Goal: Register for event/course

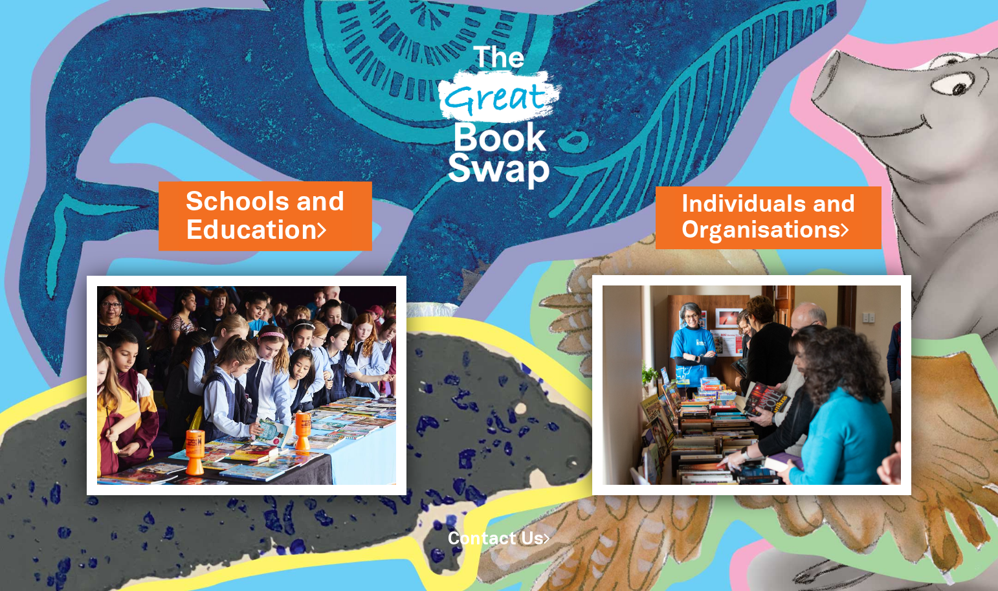
click at [290, 228] on link "Schools and Education" at bounding box center [265, 216] width 159 height 65
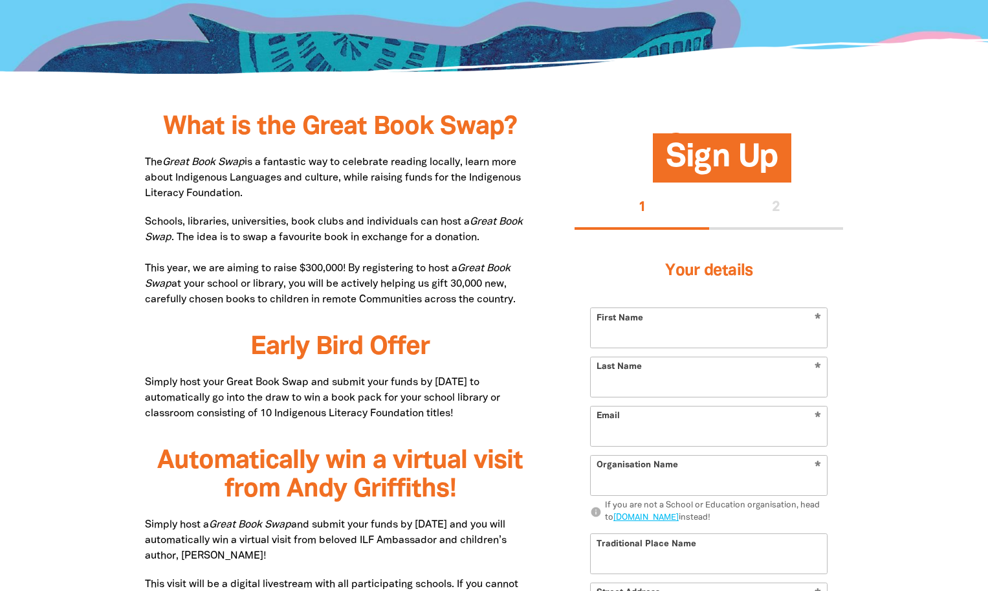
scroll to position [582, 0]
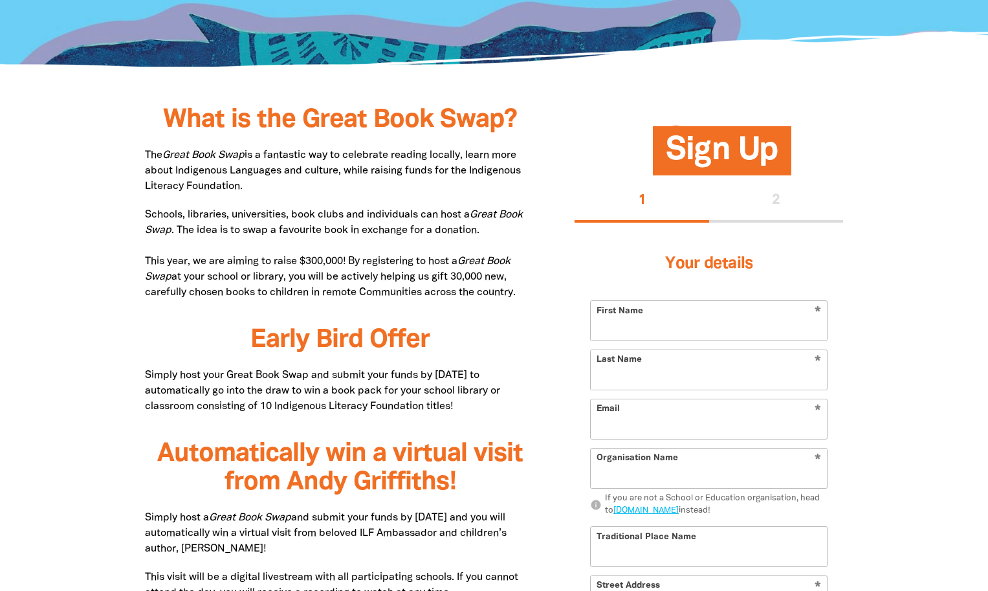
click at [232, 167] on p "The Great Book Swap is a fantastic way to celebrate reading locally, learn more…" at bounding box center [340, 171] width 391 height 47
drag, startPoint x: 166, startPoint y: 122, endPoint x: 529, endPoint y: 287, distance: 398.5
copy div "What is the Great Book Swap? The Great Book Swap is a fantastic way to celebrat…"
click at [616, 331] on input "First Name" at bounding box center [709, 320] width 236 height 39
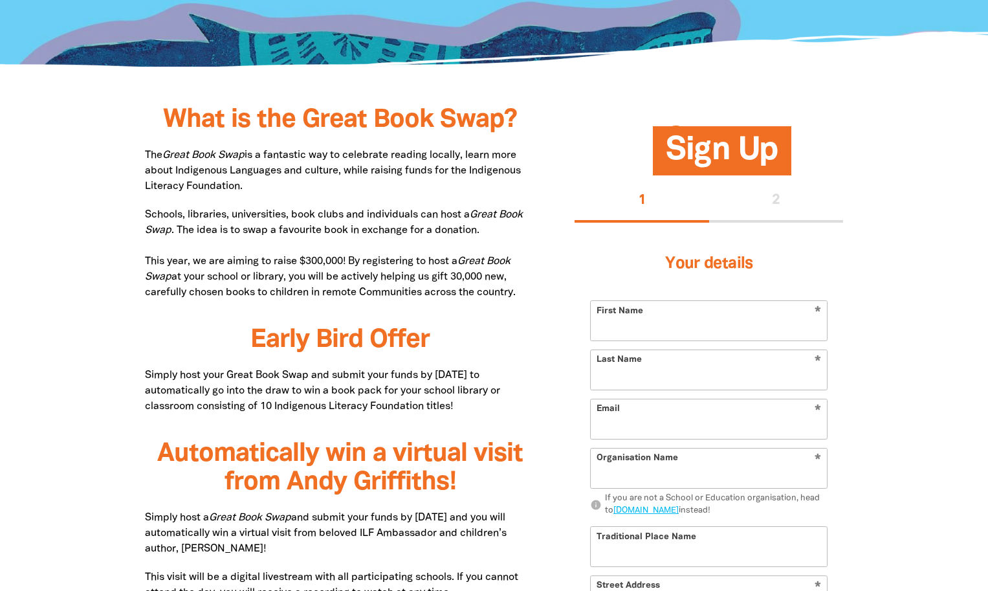
type input "[PERSON_NAME]"
click at [644, 384] on input "Last Name" at bounding box center [709, 369] width 236 height 39
type input "[PERSON_NAME]"
click at [665, 427] on input "Email" at bounding box center [709, 418] width 236 height 39
type input "[PERSON_NAME][EMAIL_ADDRESS][DOMAIN_NAME]"
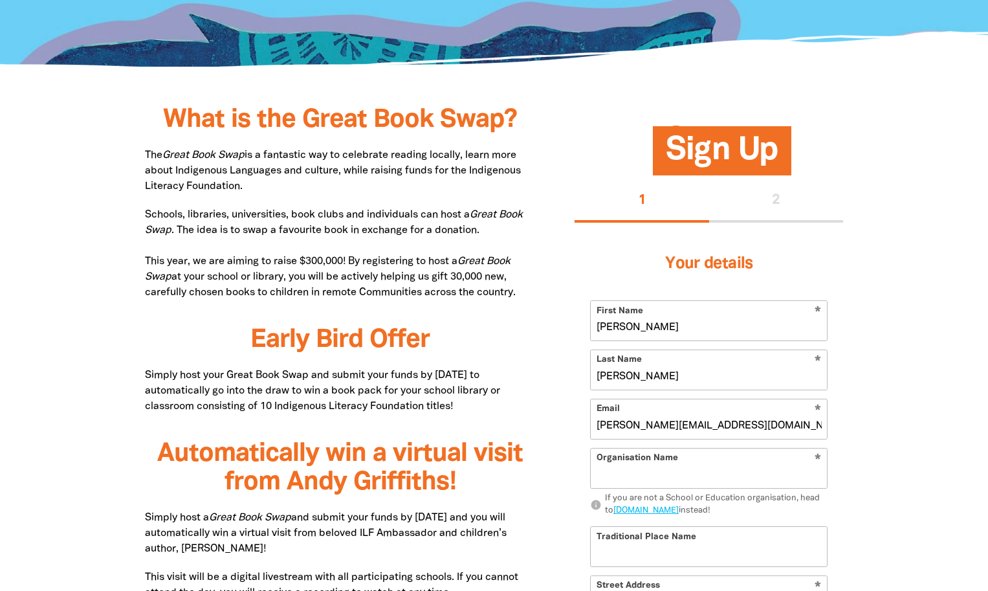
click at [669, 471] on input "Organisation Name" at bounding box center [709, 467] width 236 height 39
type input "[GEOGRAPHIC_DATA]"
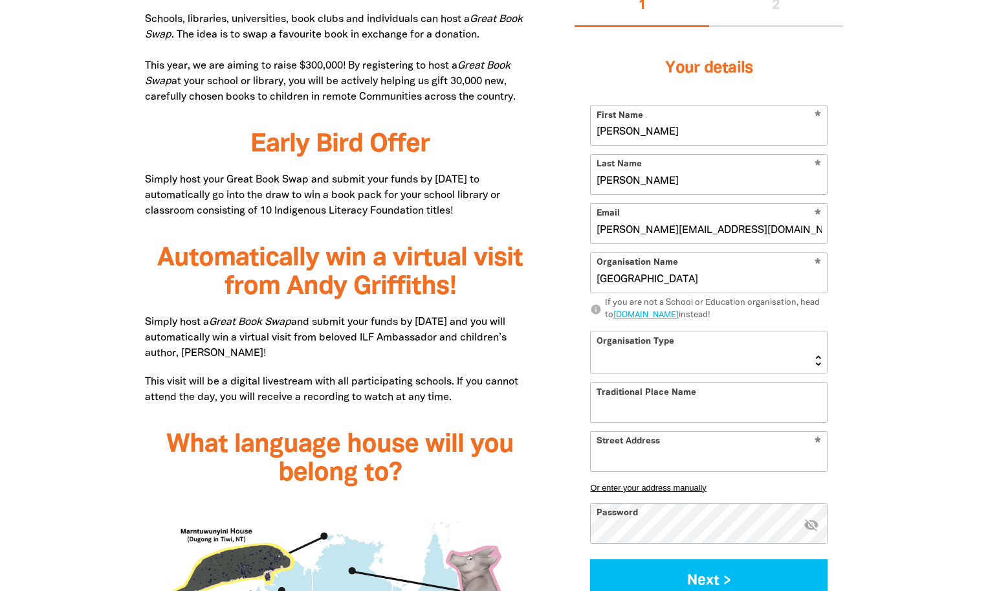
scroll to position [841, 0]
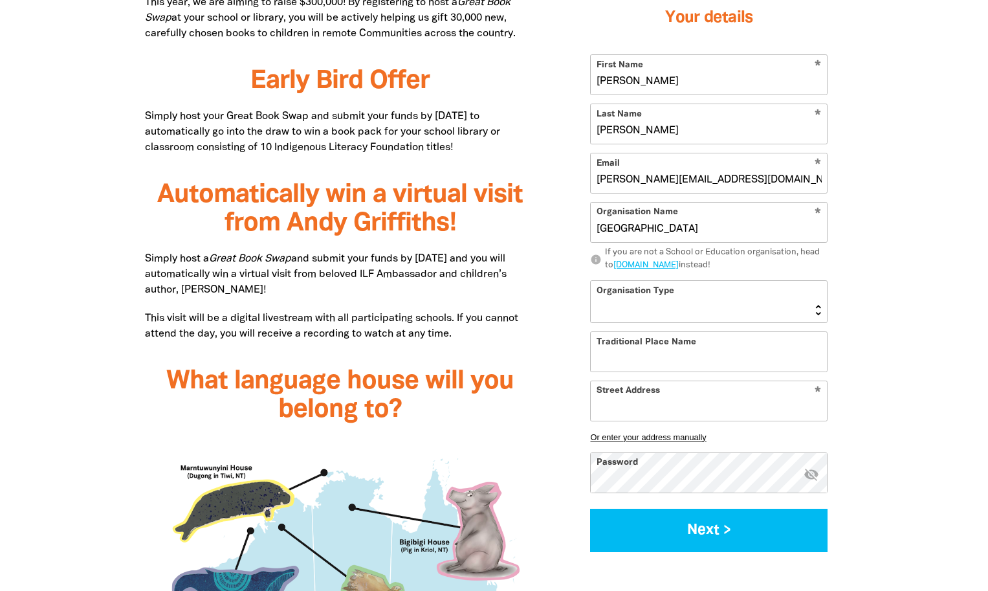
click at [687, 303] on select "Early Learning Primary School High School K-12 University or TAFE Community Lib…" at bounding box center [709, 301] width 236 height 41
select select "early-learning"
click at [591, 281] on select "Early Learning Primary School High School K-12 University or TAFE Community Lib…" at bounding box center [709, 301] width 236 height 41
click at [670, 364] on input "Traditional Place Name" at bounding box center [709, 351] width 236 height 39
type input "Wurundjeri Woi Wurrung Country"
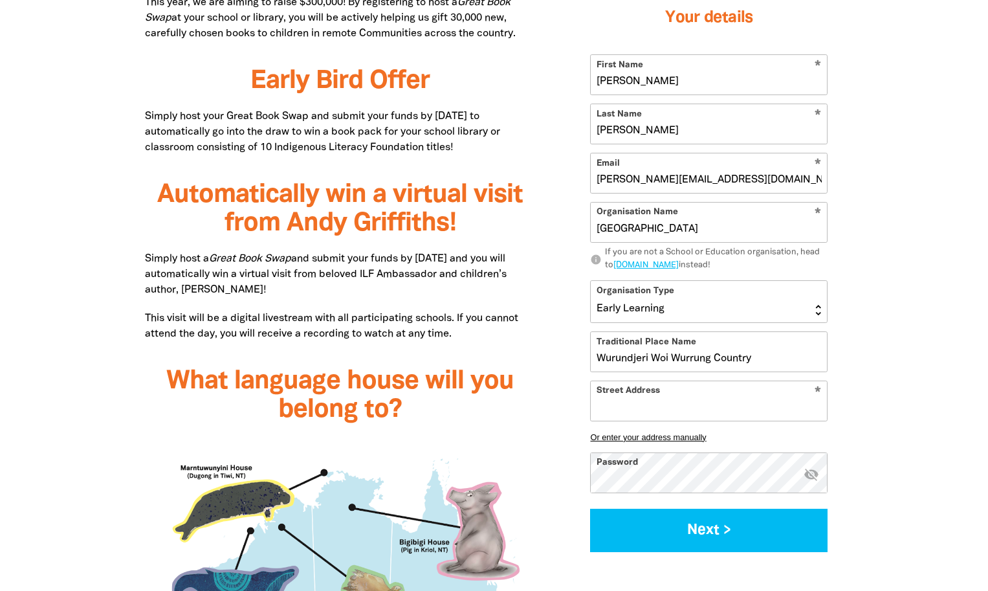
click at [670, 408] on input "Street Address" at bounding box center [709, 399] width 236 height 39
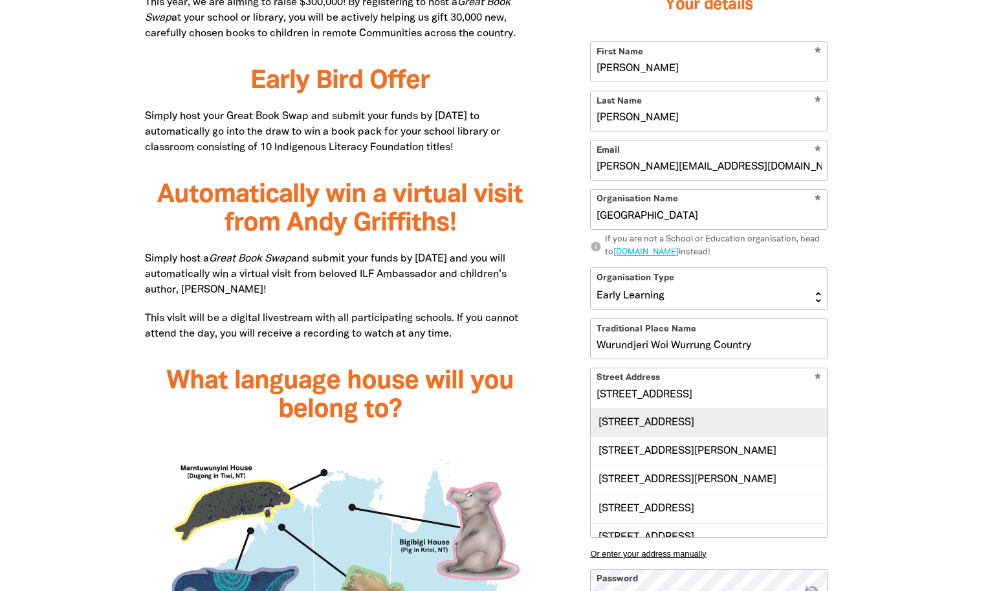
click at [681, 420] on div "[STREET_ADDRESS]" at bounding box center [709, 422] width 236 height 28
type input "[STREET_ADDRESS]"
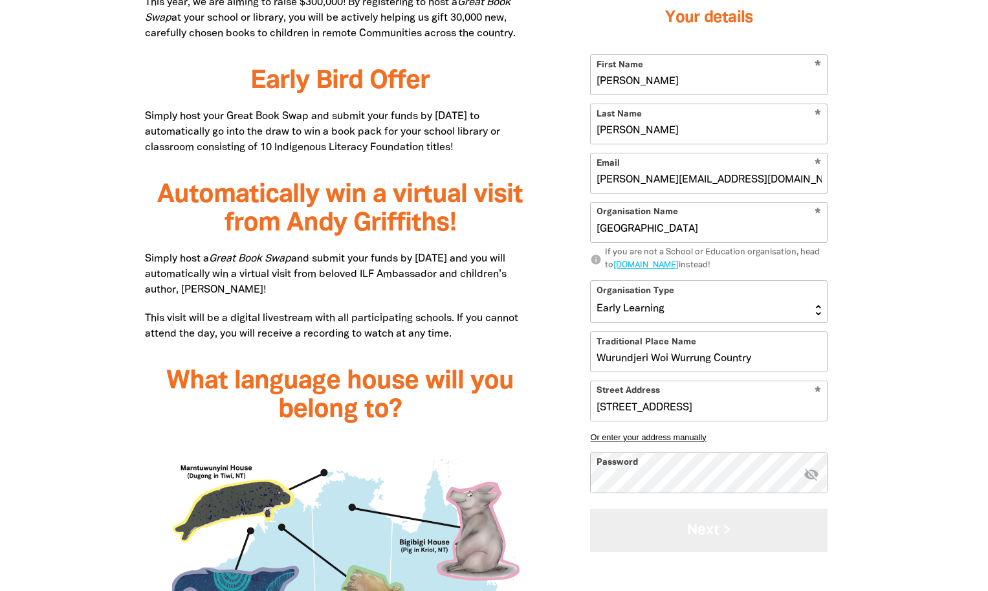
click at [673, 537] on button "Next >" at bounding box center [708, 529] width 237 height 43
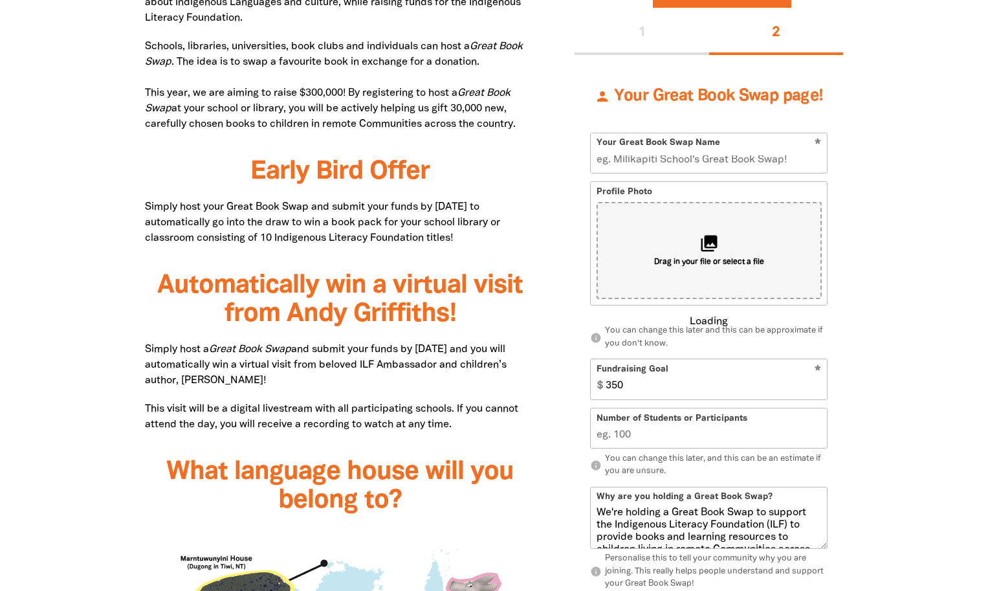
scroll to position [745, 0]
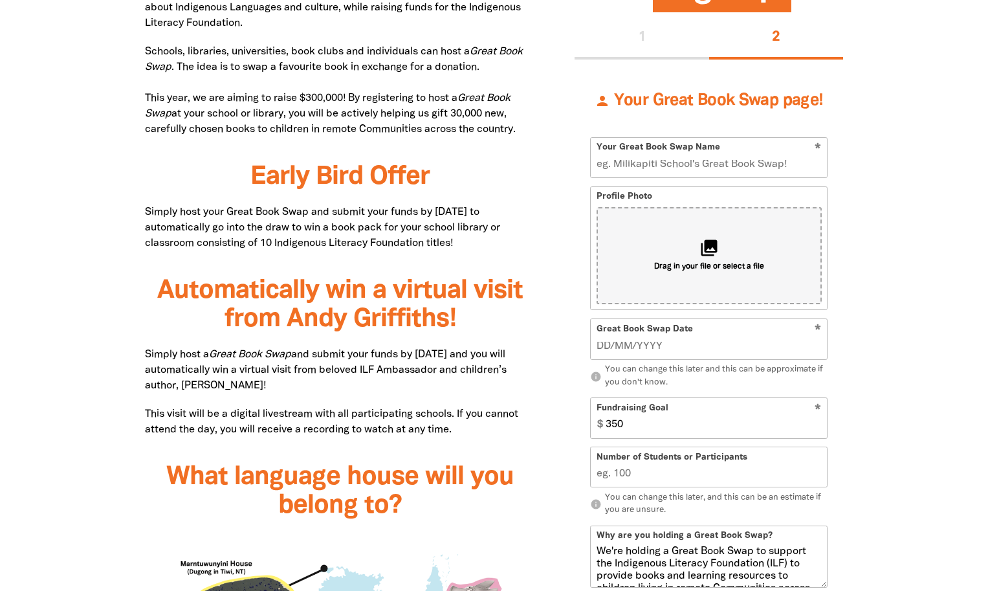
click at [749, 164] on input "Your Great Book Swap Name" at bounding box center [709, 157] width 236 height 39
type input "Thornbury Kindergarten Great Book Swap for the Indigenous Literacy Foundation"
click at [718, 349] on input "__/__/____" at bounding box center [709, 346] width 225 height 14
type input "17/09/2025"
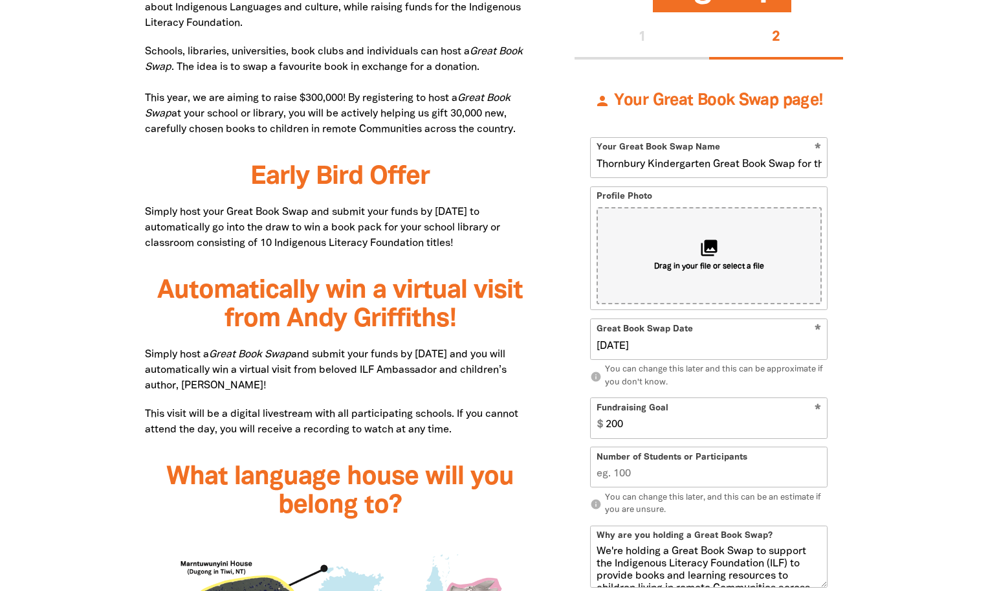
type input "200"
click at [630, 475] on input "Number of Students or Participants" at bounding box center [709, 467] width 236 height 39
type input "1"
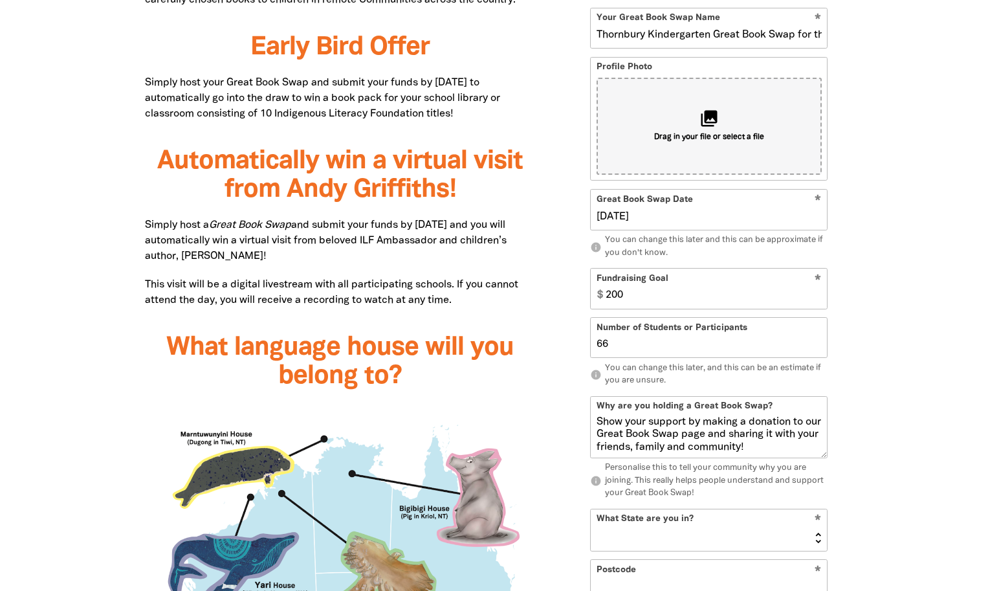
scroll to position [163, 0]
type input "66"
click at [750, 533] on select "NSW VIC QLD NT WA SA TAS ACT" at bounding box center [709, 529] width 236 height 41
select select "VIC"
click at [591, 509] on select "NSW VIC QLD NT WA SA TAS ACT" at bounding box center [709, 529] width 236 height 41
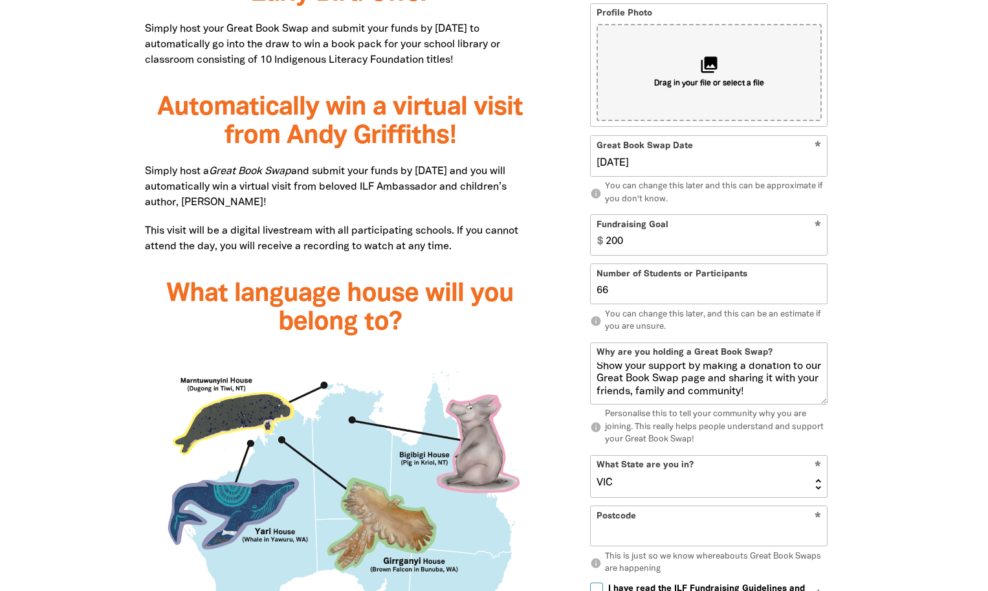
scroll to position [1069, 0]
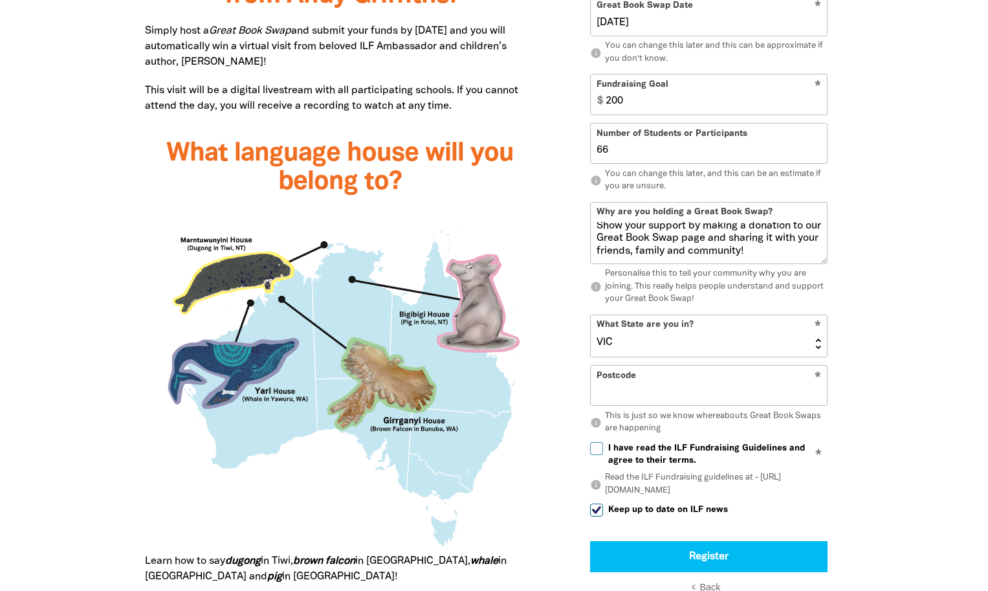
click at [638, 399] on input "Postcode" at bounding box center [709, 385] width 236 height 39
type input "3072"
click at [599, 451] on input "I have read the ILF Fundraising Guidelines and agree to their terms." at bounding box center [596, 448] width 13 height 13
checkbox input "true"
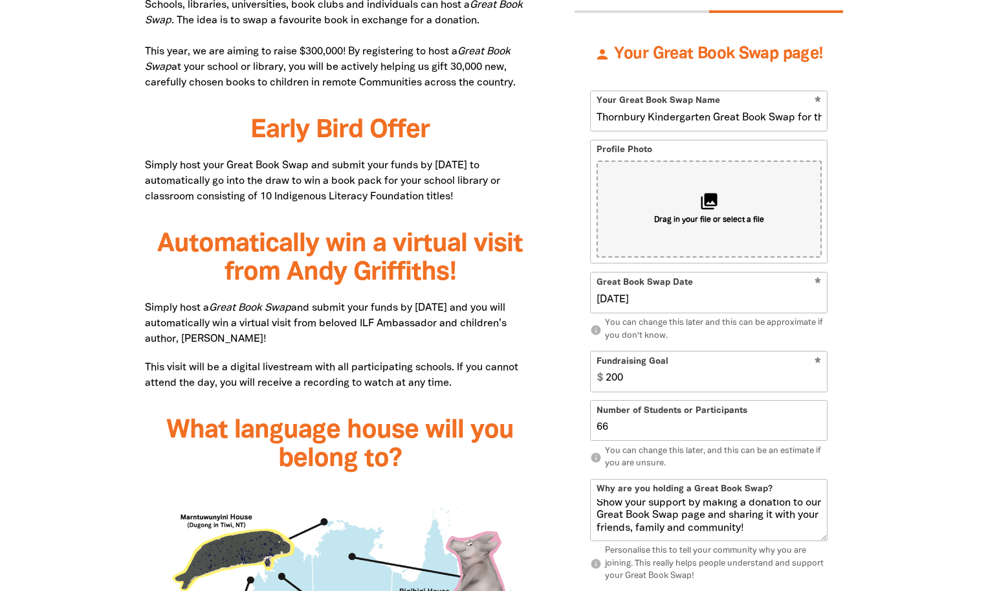
scroll to position [810, 0]
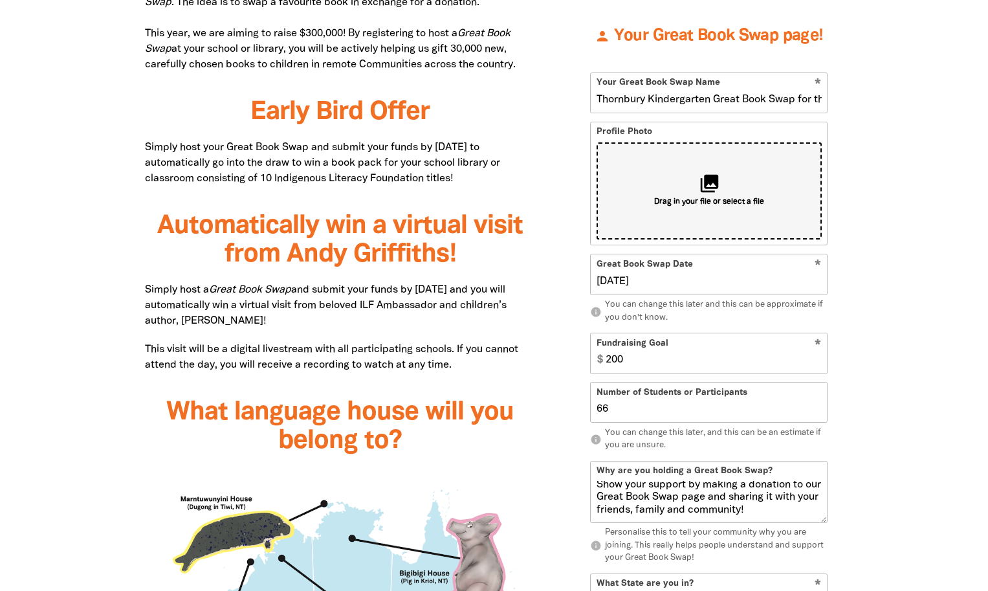
click at [736, 190] on div "collections Drag in your file or select a file" at bounding box center [709, 190] width 225 height 97
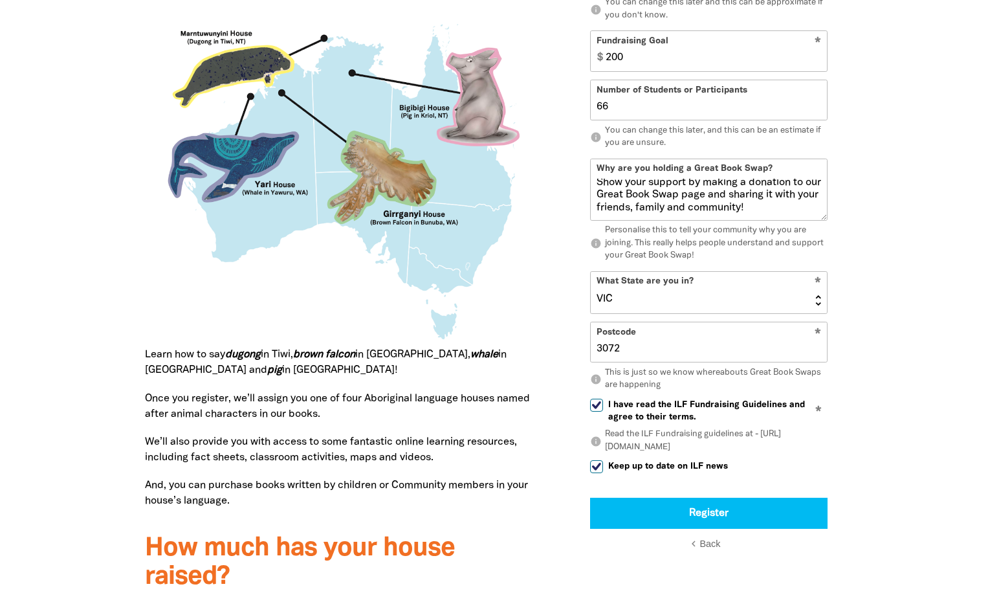
scroll to position [1392, 0]
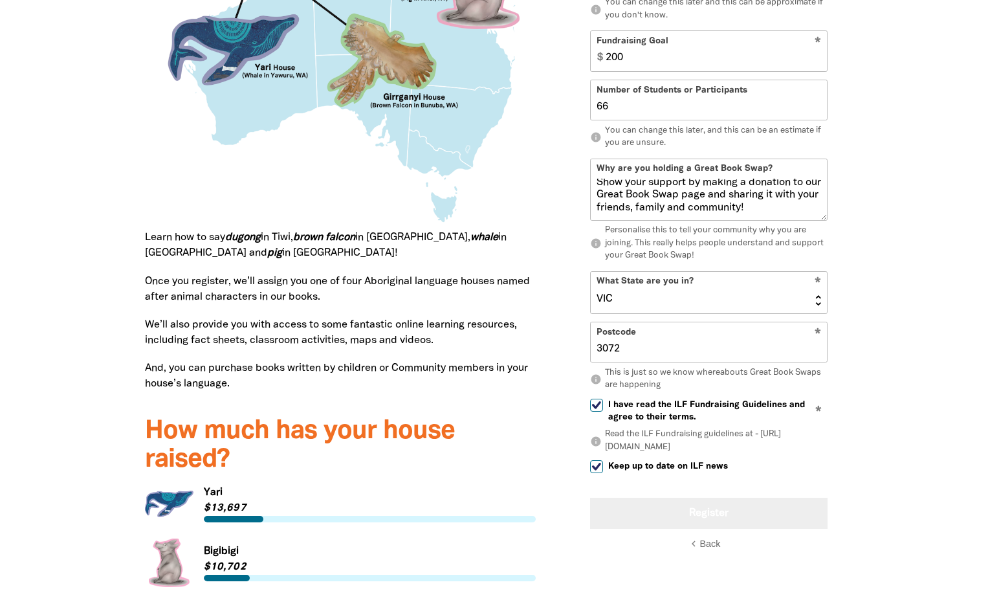
click at [721, 514] on button "Register" at bounding box center [708, 512] width 237 height 31
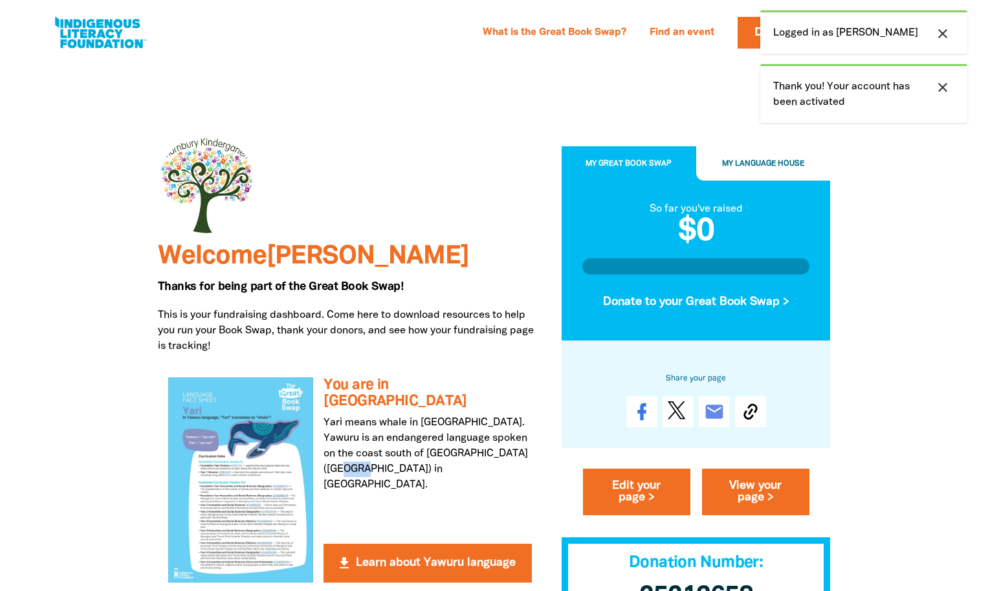
drag, startPoint x: 395, startPoint y: 460, endPoint x: 355, endPoint y: 452, distance: 40.2
click at [355, 452] on div "get_app You are in Yari house Yari means whale in [GEOGRAPHIC_DATA]. Yawuru is …" at bounding box center [350, 479] width 384 height 225
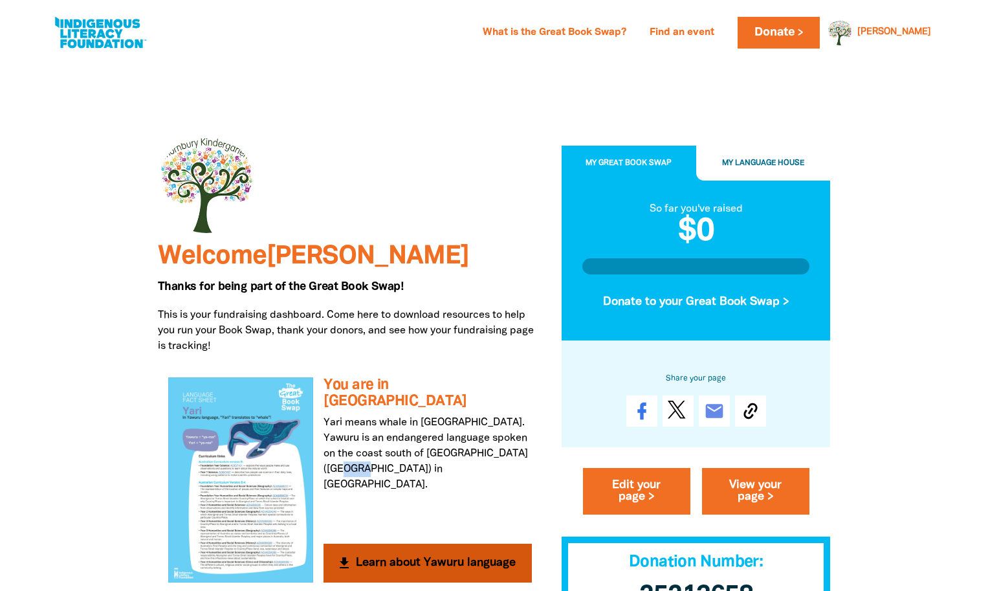
click at [367, 549] on button "get_app Learn about Yawuru language" at bounding box center [428, 563] width 208 height 39
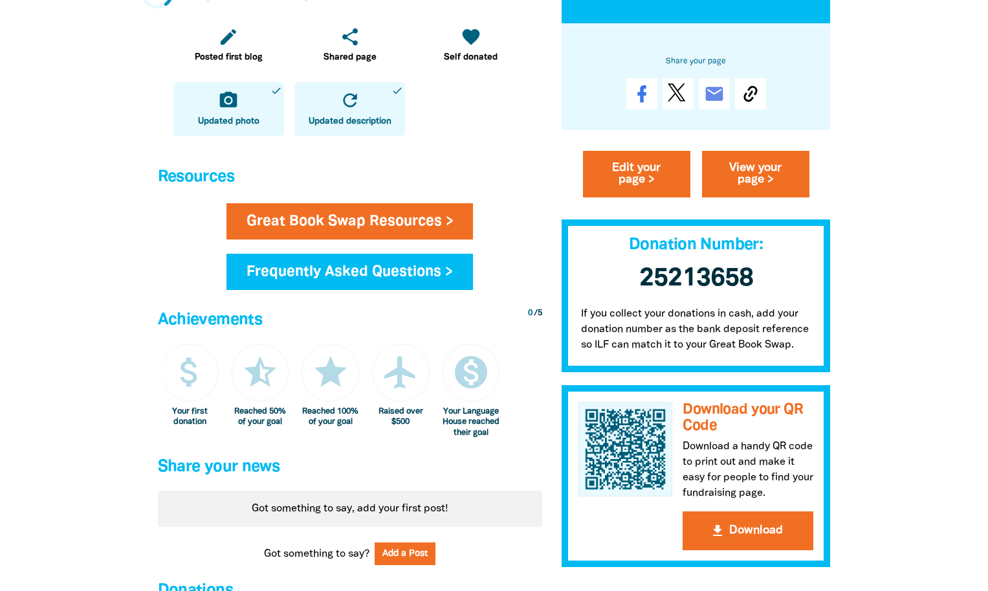
scroll to position [647, 0]
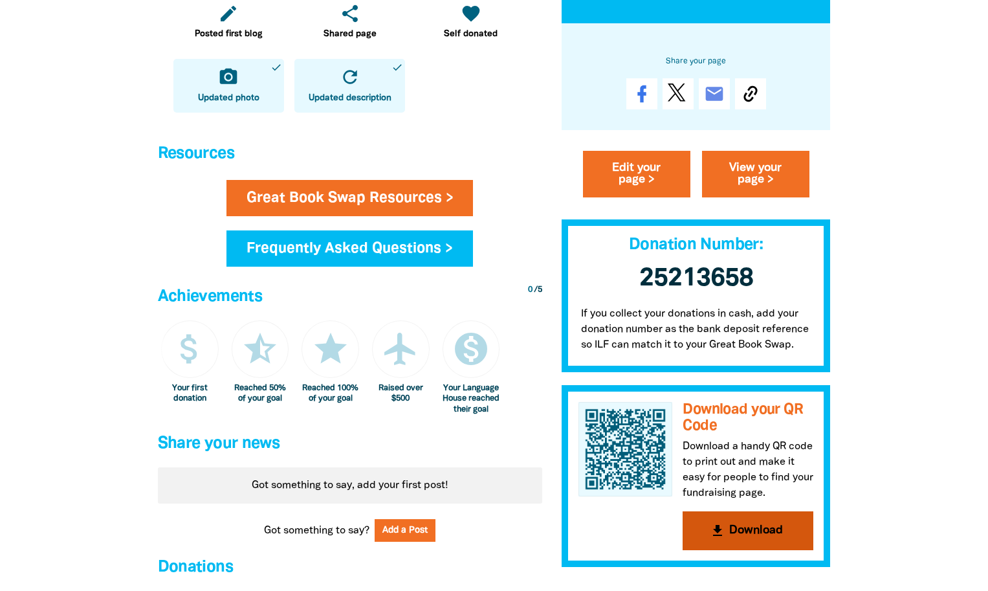
click at [760, 524] on button "get_app Download" at bounding box center [748, 530] width 131 height 39
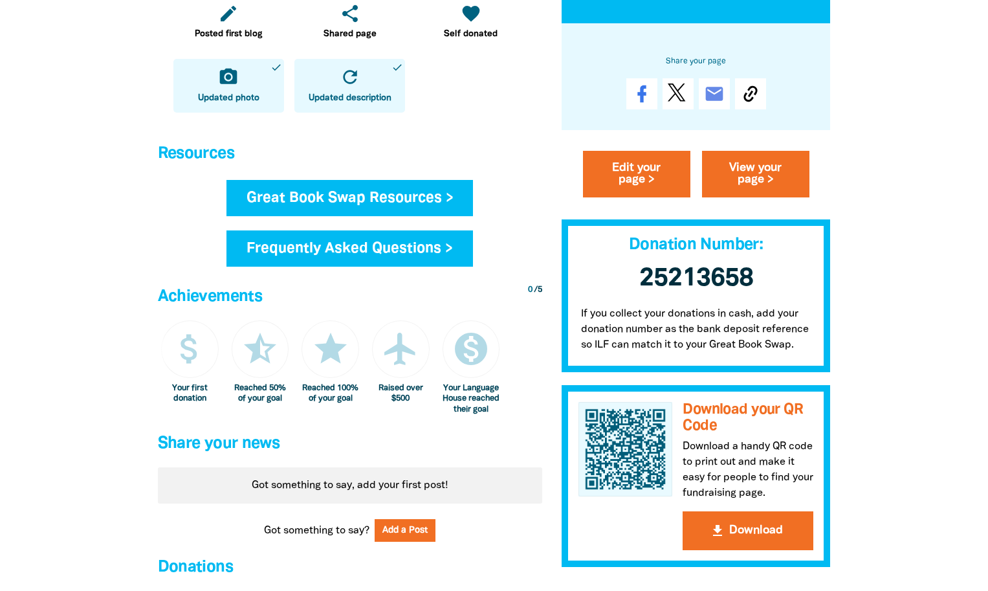
click at [450, 198] on link "Great Book Swap Resources >" at bounding box center [349, 198] width 247 height 36
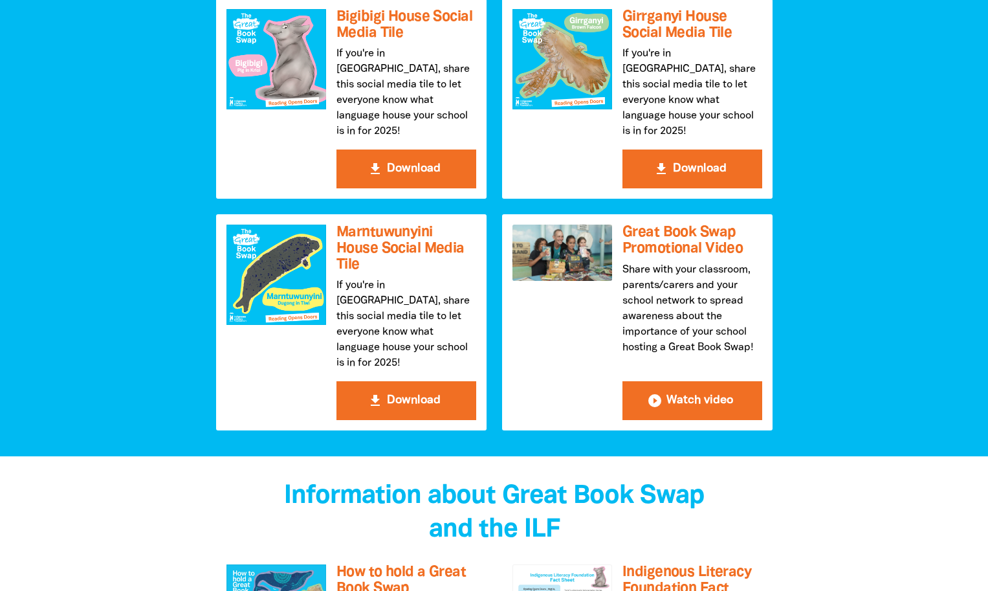
scroll to position [1488, 0]
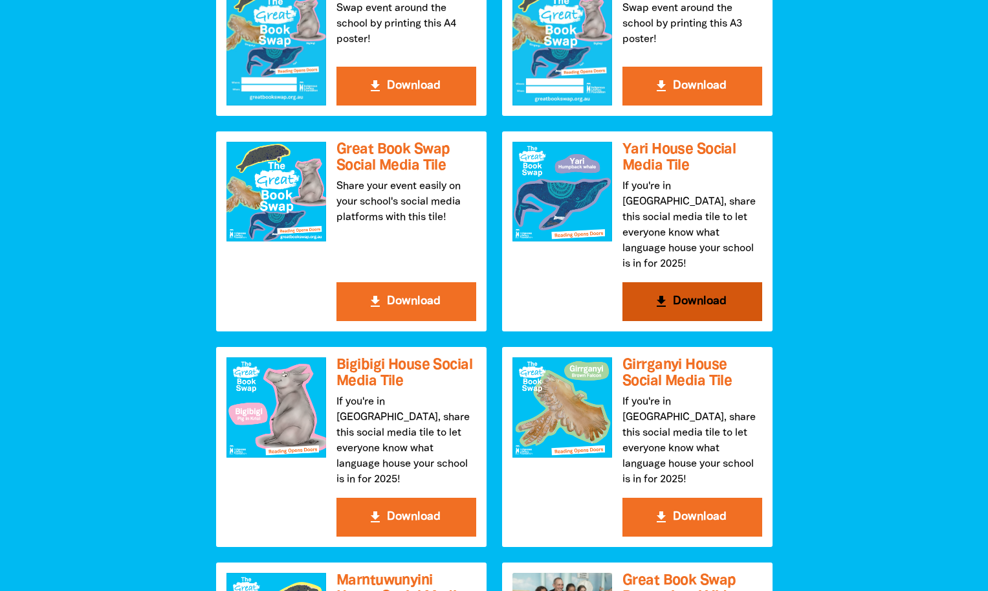
click at [697, 282] on button "get_app Download" at bounding box center [692, 301] width 140 height 39
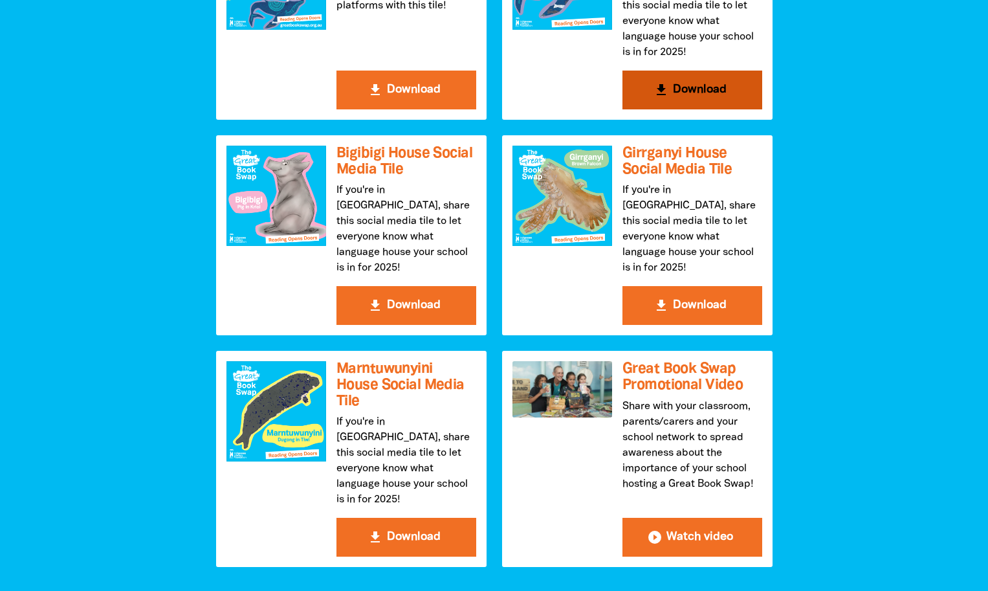
scroll to position [1553, 0]
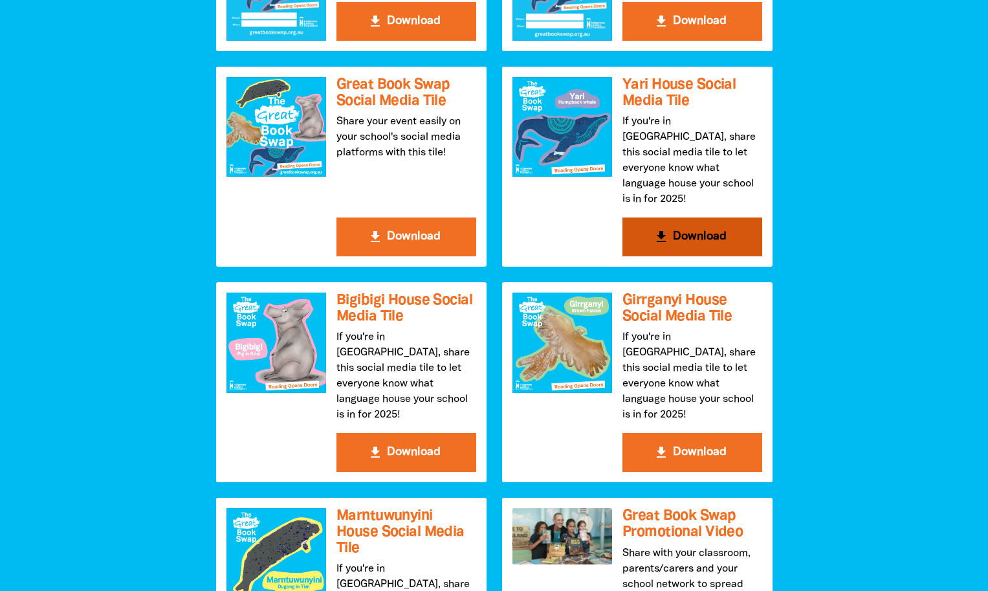
click at [584, 141] on div at bounding box center [562, 127] width 100 height 100
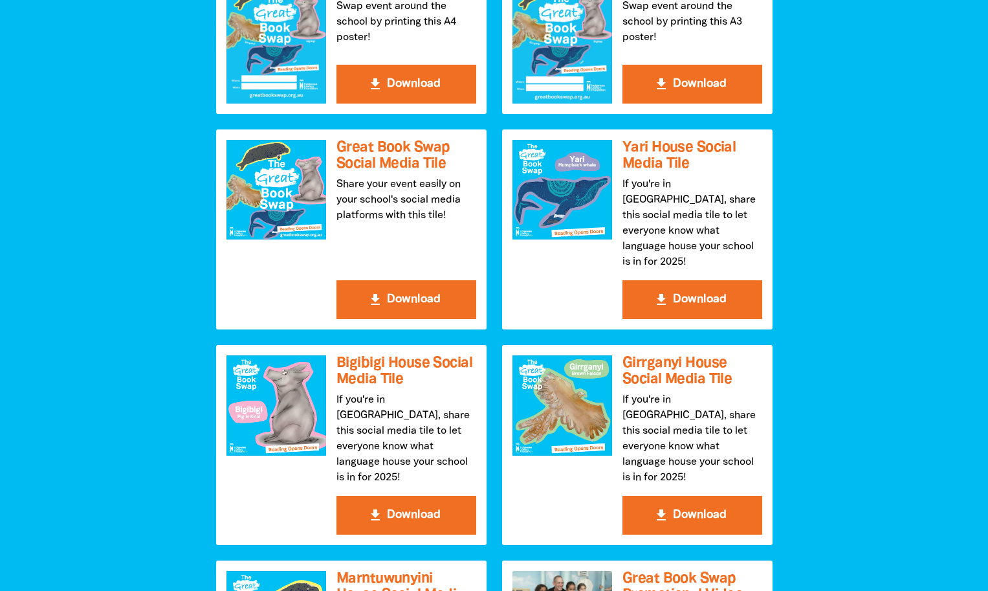
scroll to position [1423, 0]
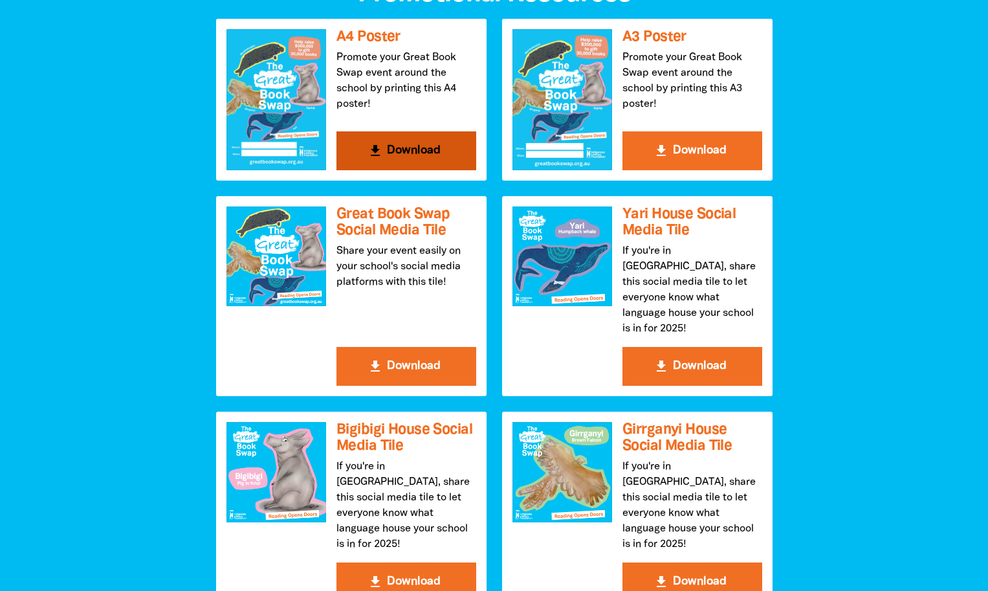
click at [397, 145] on button "get_app Download" at bounding box center [406, 150] width 140 height 39
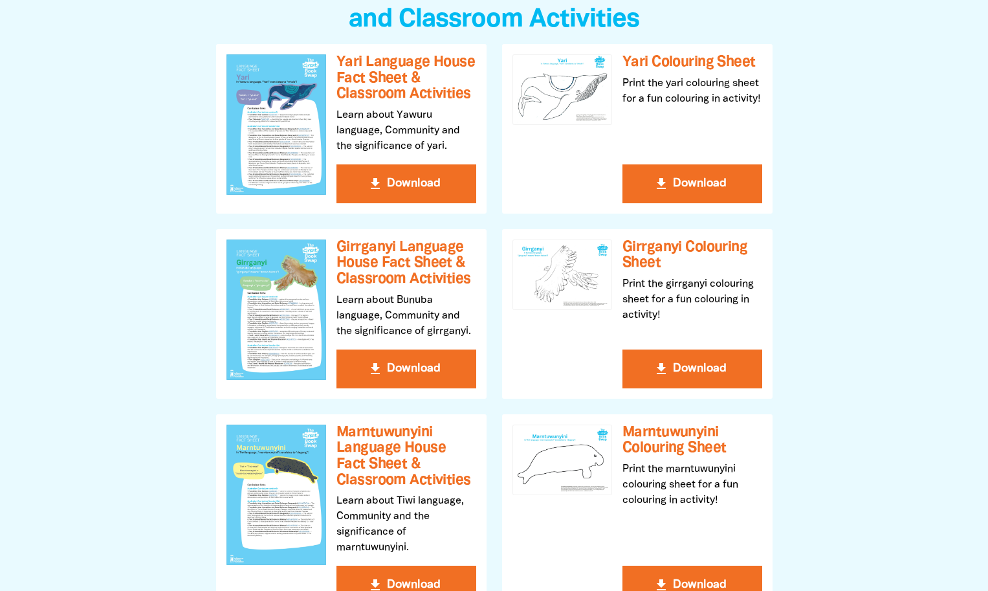
scroll to position [0, 0]
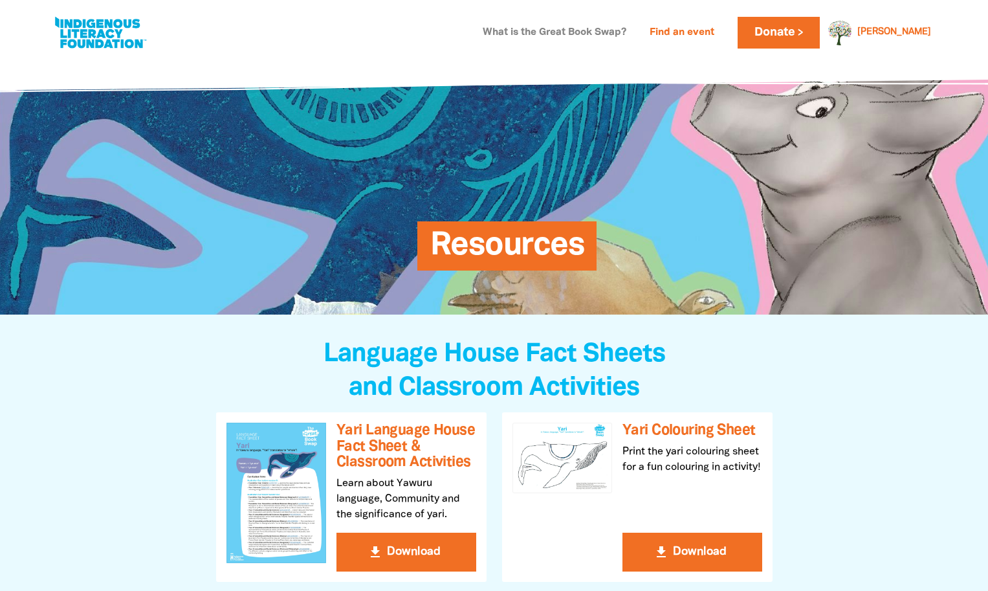
click at [608, 32] on link "What is the Great Book Swap?" at bounding box center [554, 33] width 159 height 21
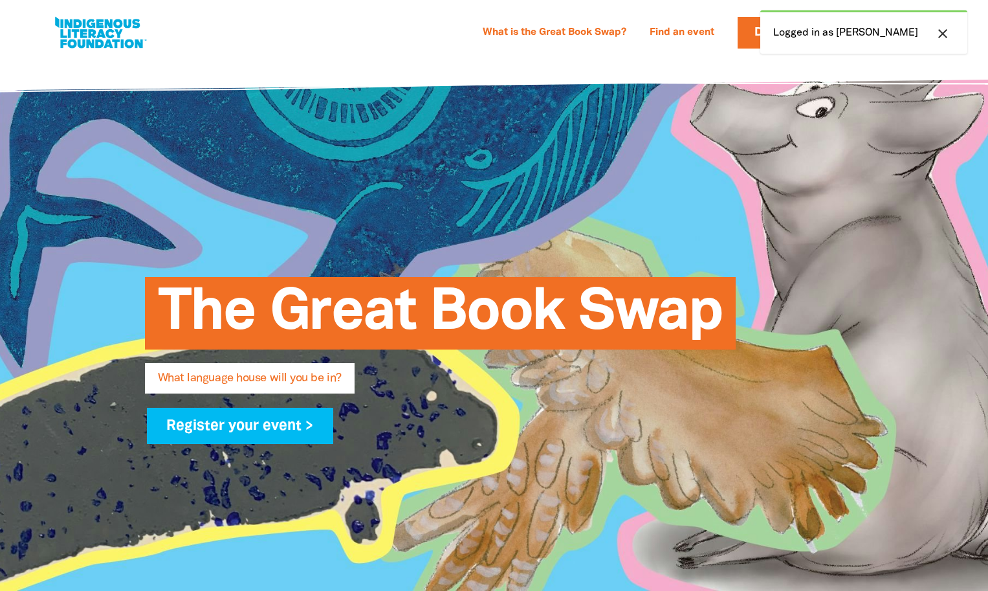
select select "early-learning"
click at [95, 35] on link at bounding box center [100, 32] width 97 height 39
click at [109, 29] on link at bounding box center [100, 32] width 97 height 39
